Goal: Task Accomplishment & Management: Complete application form

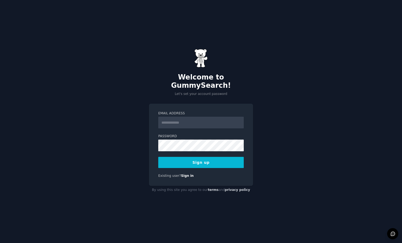
click at [181, 121] on input "Email Address" at bounding box center [201, 123] width 86 height 12
type input "**********"
click at [202, 159] on button "Sign up" at bounding box center [201, 162] width 86 height 11
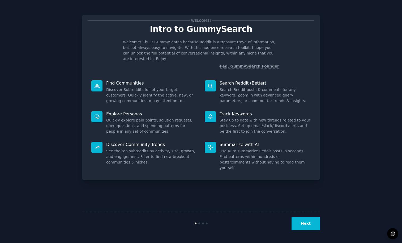
click at [316, 223] on button "Next" at bounding box center [306, 223] width 28 height 13
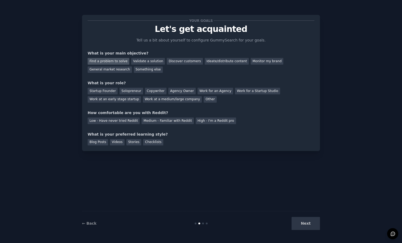
click at [114, 62] on div "Find a problem to solve" at bounding box center [109, 61] width 42 height 7
click at [101, 68] on div "General market research" at bounding box center [110, 69] width 44 height 7
click at [108, 60] on div "Find a problem to solve" at bounding box center [109, 61] width 42 height 7
click at [126, 91] on div "Solopreneur" at bounding box center [131, 91] width 23 height 7
click at [167, 120] on div "Medium - Familiar with Reddit" at bounding box center [168, 120] width 52 height 7
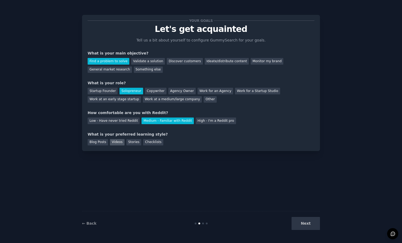
click at [115, 142] on div "Videos" at bounding box center [117, 142] width 15 height 7
click at [313, 222] on button "Next" at bounding box center [306, 223] width 28 height 13
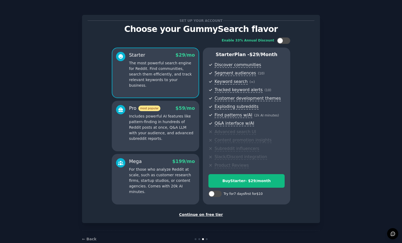
click at [206, 239] on div at bounding box center [207, 239] width 2 height 2
click at [211, 214] on div "Continue on free tier" at bounding box center [201, 215] width 227 height 6
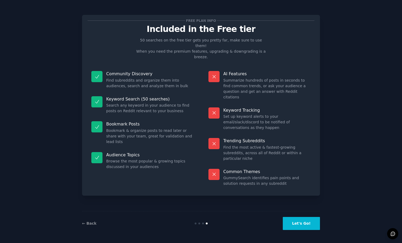
click at [305, 223] on button "Let's Go!" at bounding box center [301, 223] width 37 height 13
